Goal: Use online tool/utility: Utilize a website feature to perform a specific function

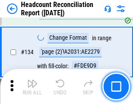
scroll to position [1049, 0]
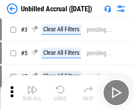
click at [32, 93] on img "button" at bounding box center [32, 90] width 10 height 10
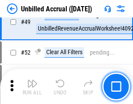
scroll to position [792, 0]
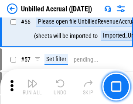
click at [32, 86] on img "button" at bounding box center [32, 83] width 10 height 10
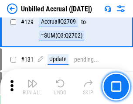
scroll to position [2599, 0]
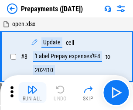
click at [32, 93] on img "button" at bounding box center [32, 90] width 10 height 10
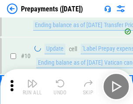
scroll to position [55, 0]
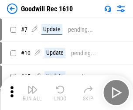
click at [32, 93] on img "button" at bounding box center [32, 90] width 10 height 10
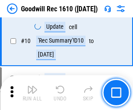
scroll to position [149, 0]
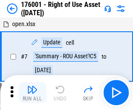
click at [32, 93] on img "button" at bounding box center [32, 90] width 10 height 10
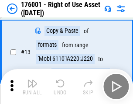
scroll to position [56, 0]
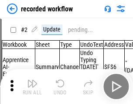
click at [32, 86] on img "button" at bounding box center [32, 83] width 10 height 10
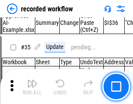
scroll to position [2728, 0]
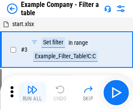
click at [32, 93] on img "button" at bounding box center [32, 90] width 10 height 10
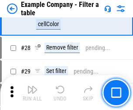
scroll to position [799, 0]
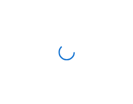
scroll to position [14, 0]
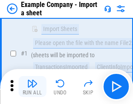
click at [32, 86] on img "button" at bounding box center [32, 83] width 10 height 10
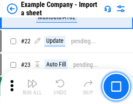
scroll to position [193, 0]
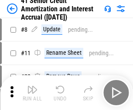
click at [32, 86] on img "button" at bounding box center [32, 90] width 10 height 10
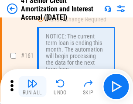
click at [32, 86] on img "button" at bounding box center [32, 83] width 10 height 10
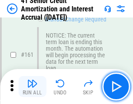
scroll to position [933, 0]
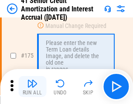
click at [32, 86] on img "button" at bounding box center [32, 83] width 10 height 10
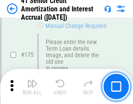
scroll to position [1022, 0]
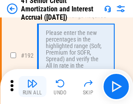
click at [32, 86] on img "button" at bounding box center [32, 83] width 10 height 10
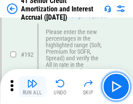
scroll to position [1114, 0]
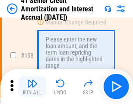
click at [32, 86] on img "button" at bounding box center [32, 83] width 10 height 10
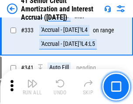
scroll to position [2229, 0]
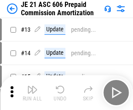
click at [32, 86] on img "button" at bounding box center [32, 90] width 10 height 10
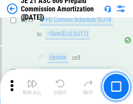
scroll to position [1629, 0]
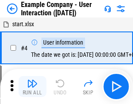
click at [32, 86] on img "button" at bounding box center [32, 83] width 10 height 10
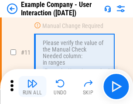
click at [32, 86] on img "button" at bounding box center [32, 83] width 10 height 10
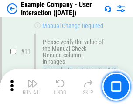
scroll to position [189, 0]
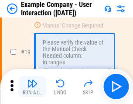
click at [32, 86] on img "button" at bounding box center [32, 83] width 10 height 10
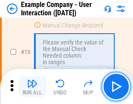
click at [32, 86] on img "button" at bounding box center [32, 83] width 10 height 10
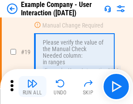
click at [32, 86] on img "button" at bounding box center [32, 83] width 10 height 10
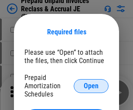
click at [91, 86] on span "Open" at bounding box center [91, 86] width 15 height 7
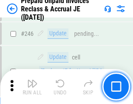
scroll to position [1178, 0]
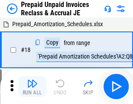
click at [32, 86] on img "button" at bounding box center [32, 83] width 10 height 10
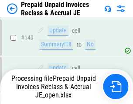
scroll to position [759, 0]
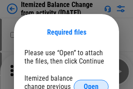
click at [91, 83] on span "Open" at bounding box center [91, 86] width 15 height 7
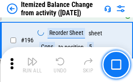
scroll to position [1680, 0]
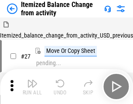
scroll to position [14, 0]
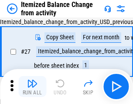
click at [32, 86] on img "button" at bounding box center [32, 83] width 10 height 10
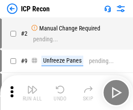
scroll to position [4, 0]
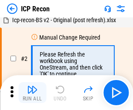
click at [32, 93] on img "button" at bounding box center [32, 90] width 10 height 10
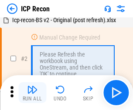
click at [32, 93] on img "button" at bounding box center [32, 90] width 10 height 10
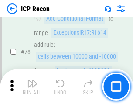
scroll to position [855, 0]
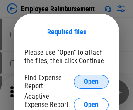
click at [91, 82] on span "Open" at bounding box center [91, 82] width 15 height 7
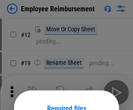
scroll to position [77, 0]
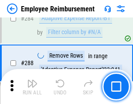
scroll to position [2372, 0]
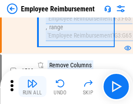
click at [32, 86] on img "button" at bounding box center [32, 83] width 10 height 10
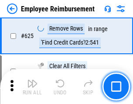
scroll to position [5225, 0]
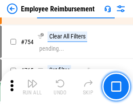
click at [32, 86] on img "button" at bounding box center [32, 83] width 10 height 10
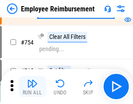
click at [32, 86] on img "button" at bounding box center [32, 83] width 10 height 10
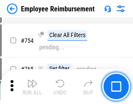
scroll to position [6122, 0]
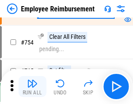
click at [32, 86] on img "button" at bounding box center [32, 83] width 10 height 10
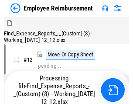
scroll to position [30, 0]
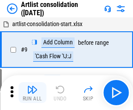
click at [32, 93] on img "button" at bounding box center [32, 90] width 10 height 10
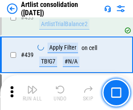
scroll to position [3674, 0]
